Goal: Task Accomplishment & Management: Manage account settings

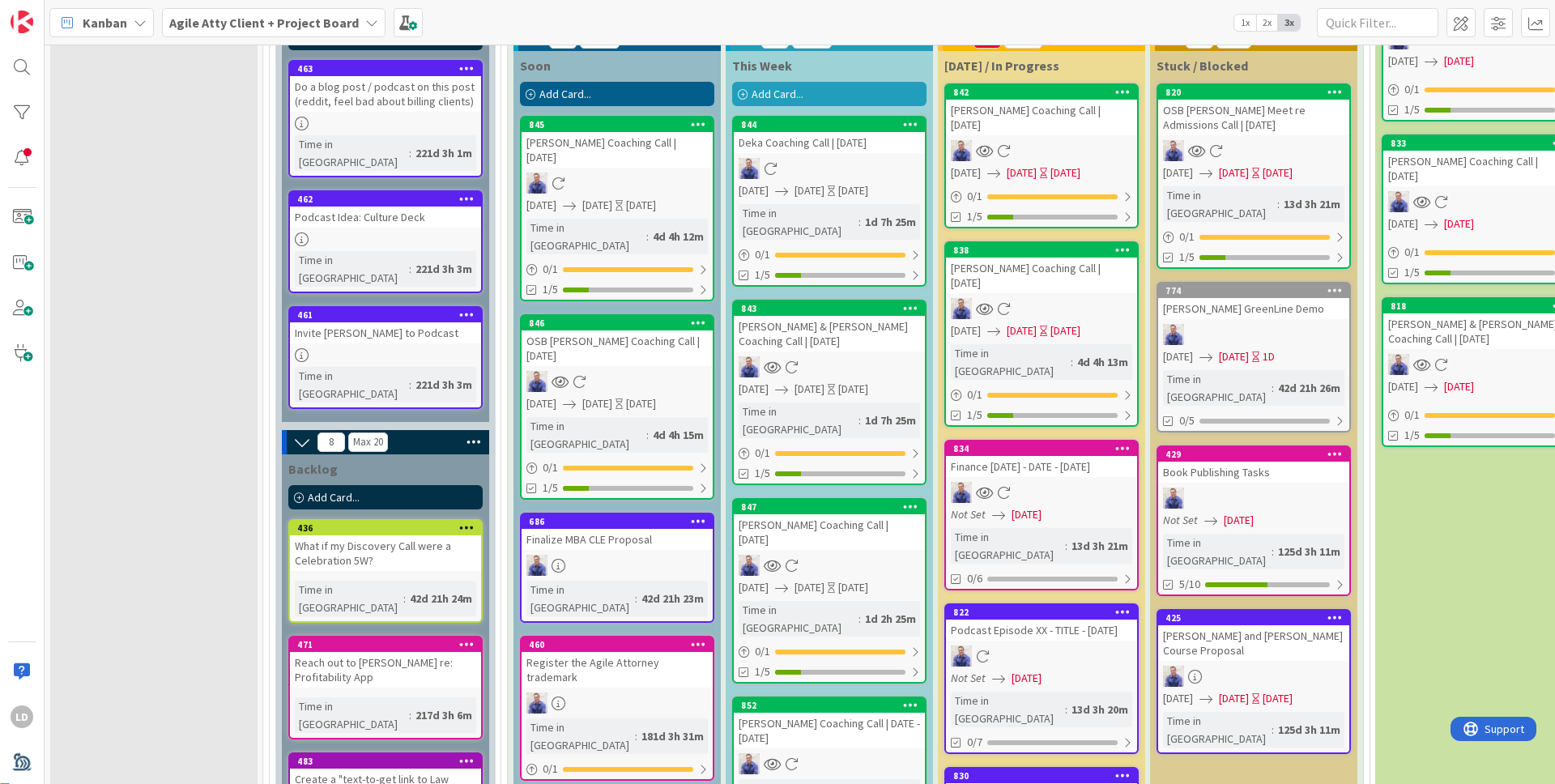
scroll to position [1926, 0]
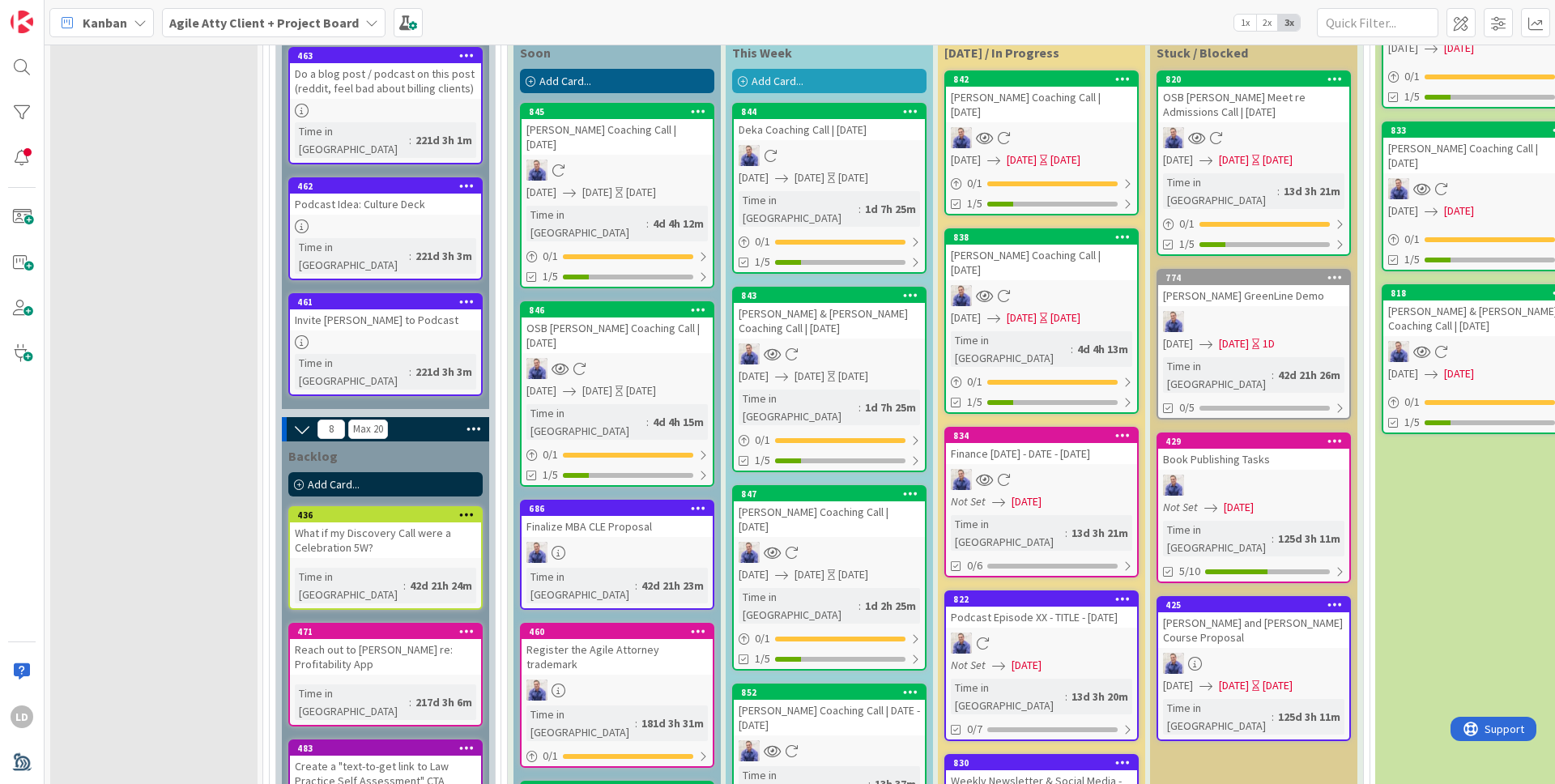
click at [771, 619] on div "[PERSON_NAME] Coaching Call | DATE - [DATE]" at bounding box center [829, 717] width 191 height 36
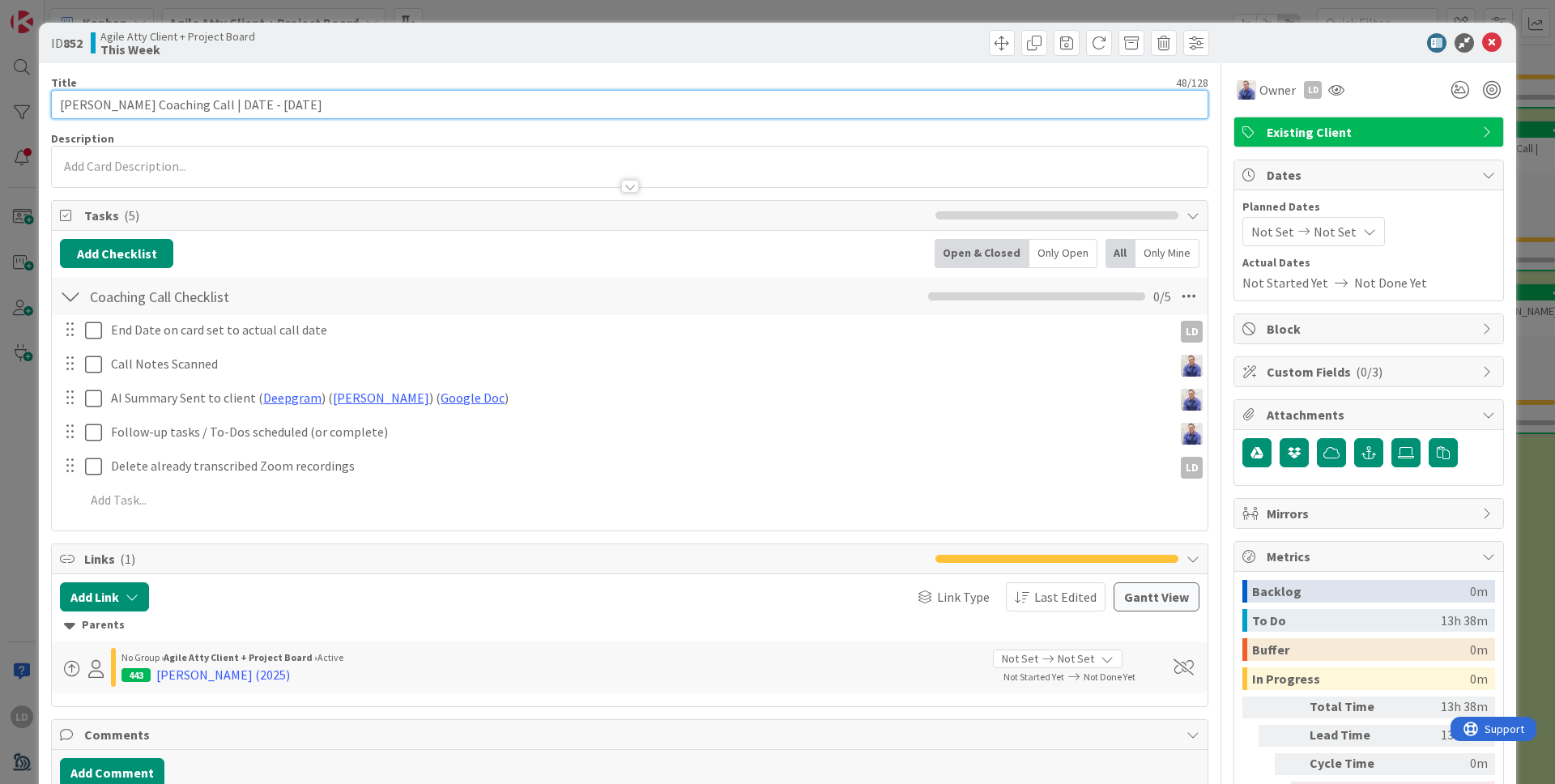
click at [243, 107] on input "[PERSON_NAME] Coaching Call | DATE - [DATE]" at bounding box center [629, 104] width 1158 height 29
click at [294, 106] on input "[PERSON_NAME] Coaching Call | [DATE]" at bounding box center [629, 104] width 1158 height 29
type input "[PERSON_NAME] Coaching Call | [DATE]"
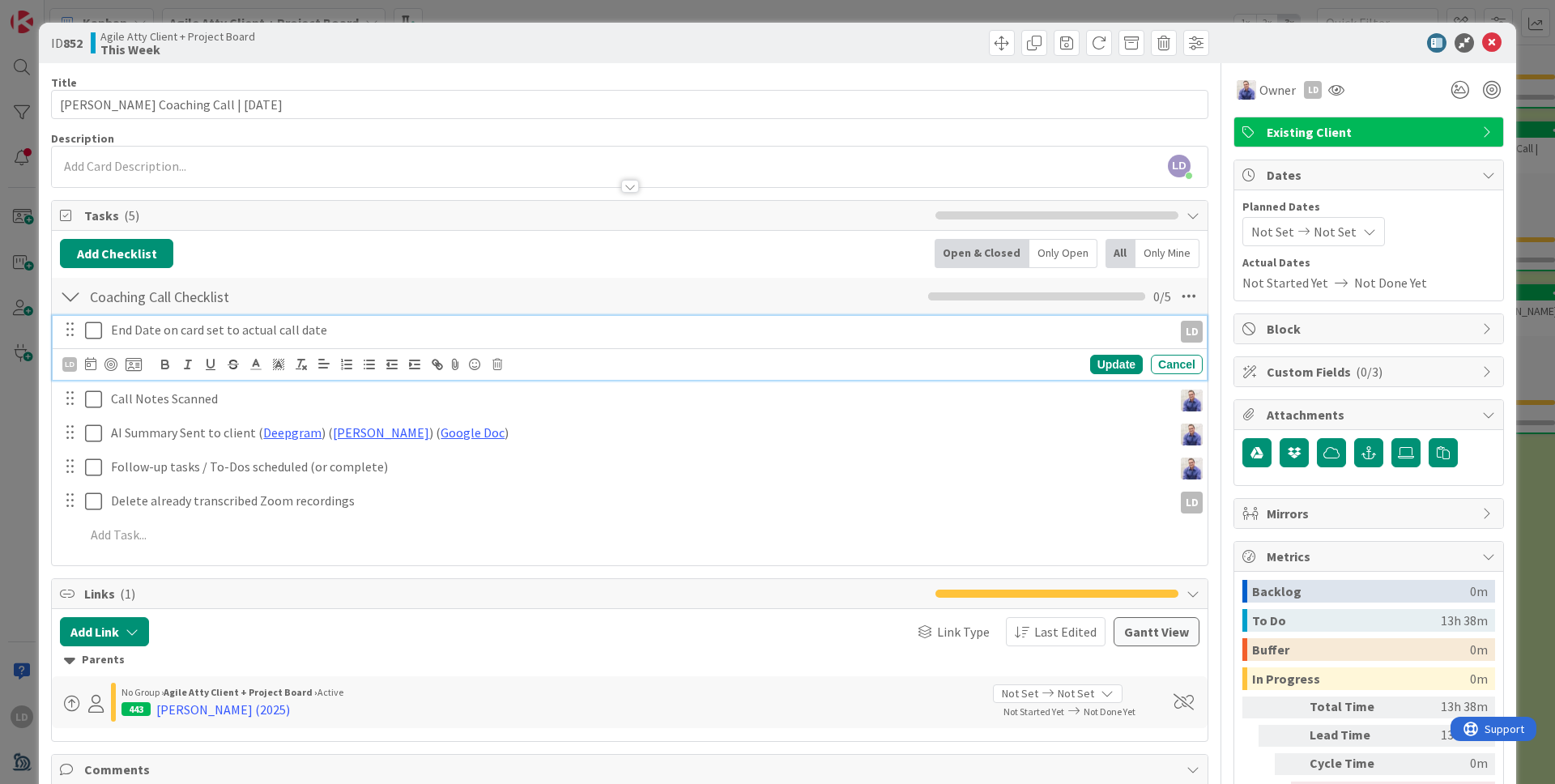
click at [101, 336] on icon at bounding box center [93, 330] width 17 height 19
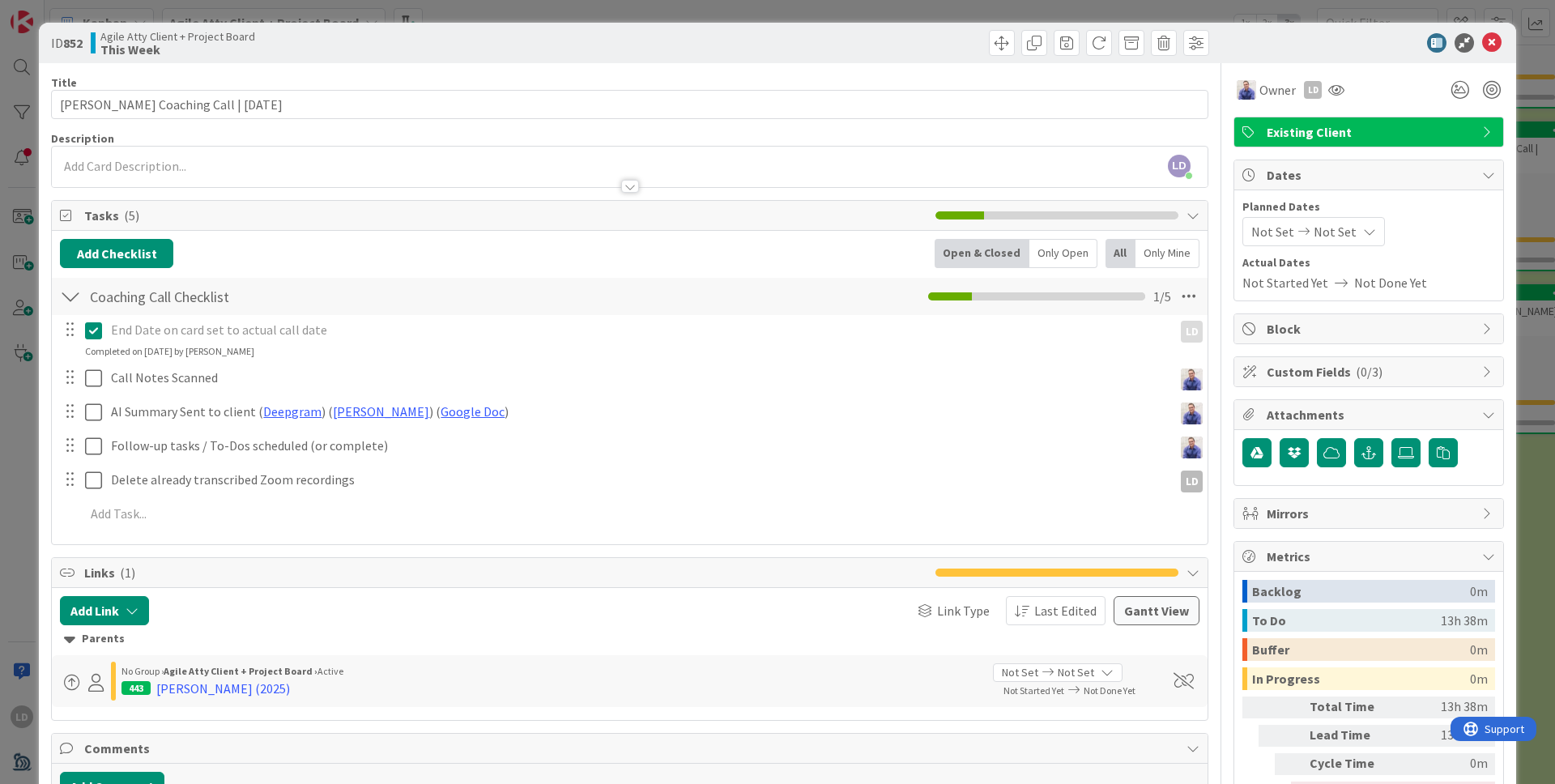
click at [1208, 225] on span "Not Set" at bounding box center [1273, 231] width 43 height 19
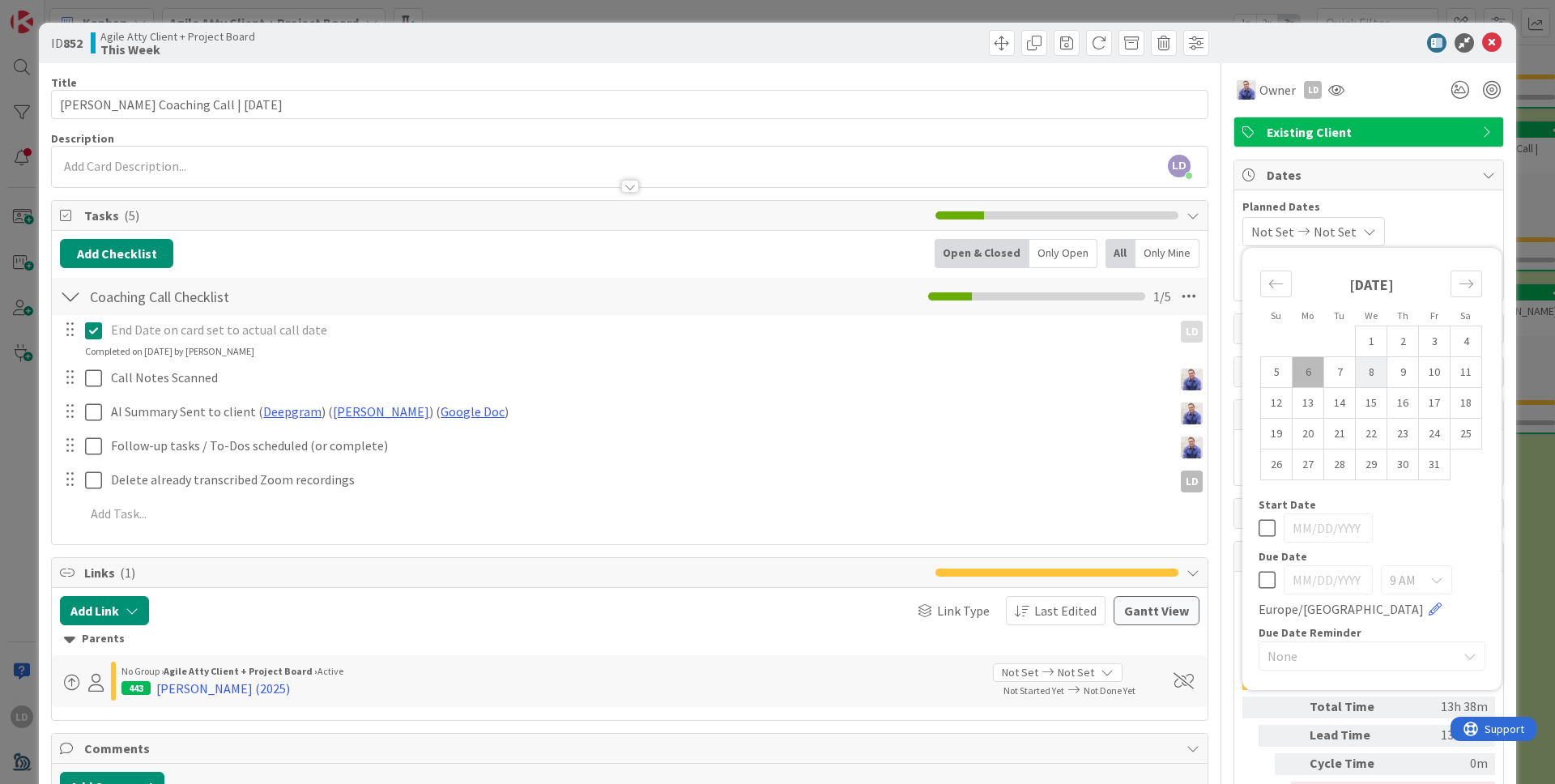
click at [1208, 367] on td "8" at bounding box center [1372, 372] width 32 height 31
type input "[DATE]"
click at [1208, 367] on td "8" at bounding box center [1372, 372] width 32 height 31
type input "[DATE]"
click at [1208, 50] on div at bounding box center [1361, 43] width 287 height 19
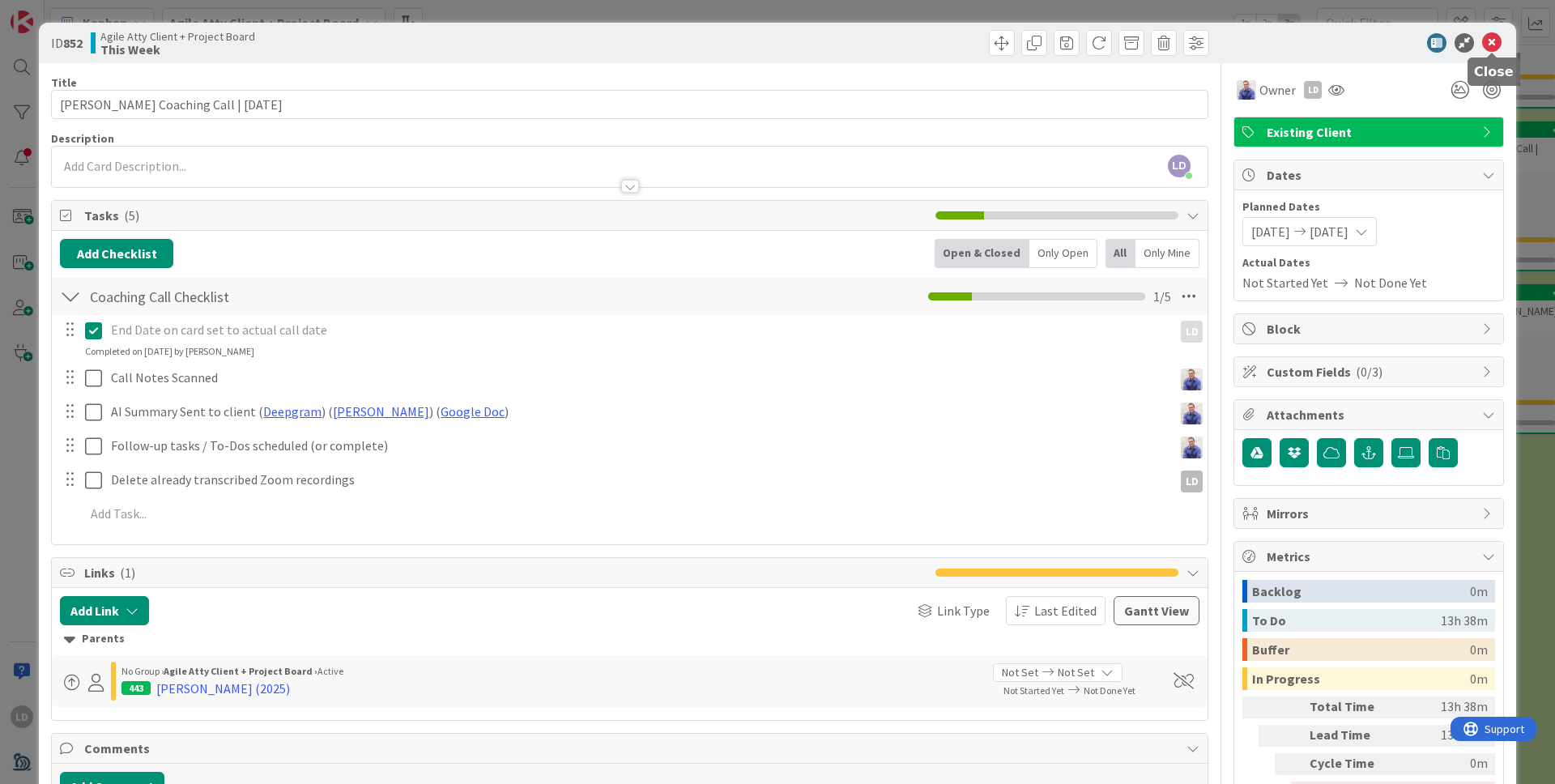
click at [1208, 43] on icon at bounding box center [1492, 43] width 19 height 19
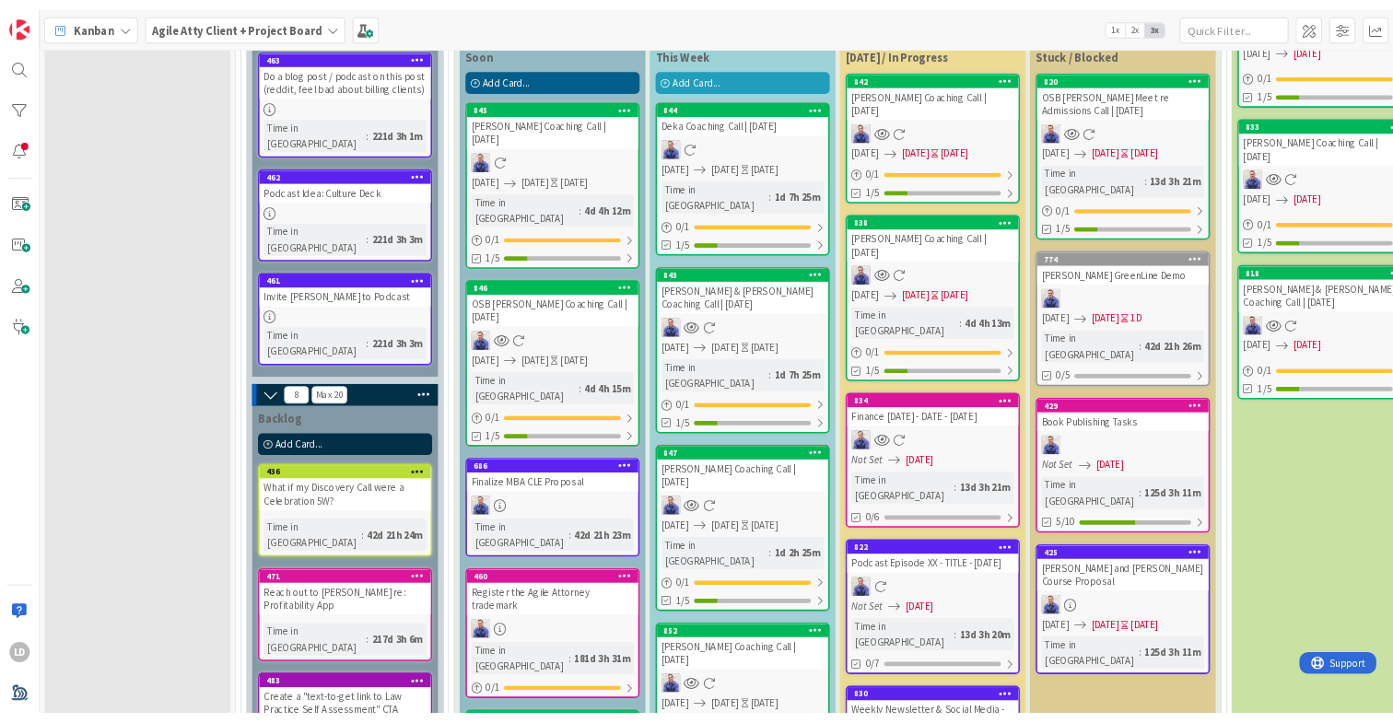
scroll to position [2191, 0]
